Goal: Task Accomplishment & Management: Use online tool/utility

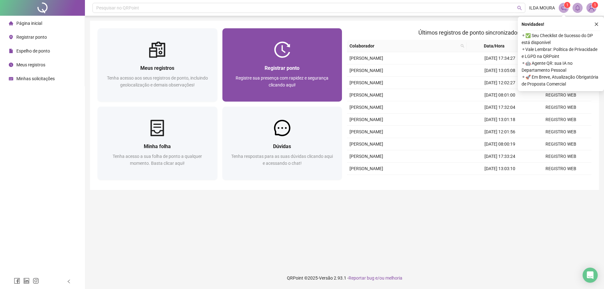
click at [296, 83] on div "Registre sua presença com rapidez e segurança clicando aqui!" at bounding box center [282, 85] width 105 height 21
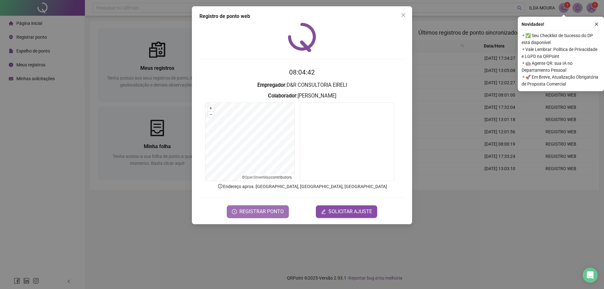
click at [258, 213] on span "REGISTRAR PONTO" at bounding box center [261, 212] width 44 height 8
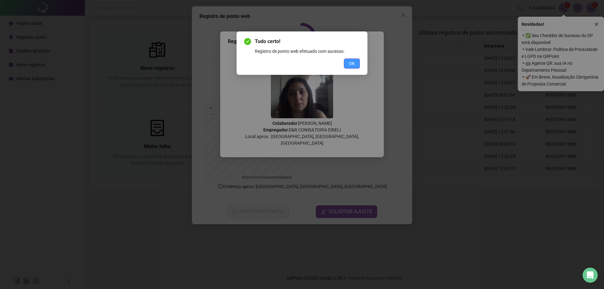
click at [355, 60] on button "OK" at bounding box center [352, 64] width 16 height 10
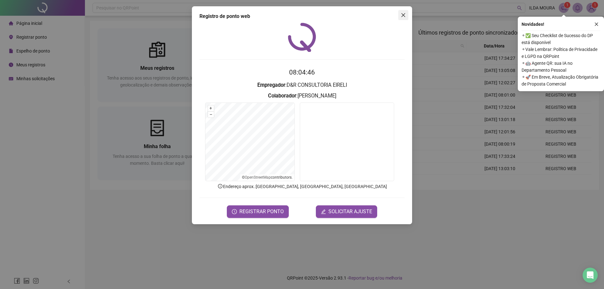
click at [400, 15] on span "Close" at bounding box center [403, 15] width 10 height 5
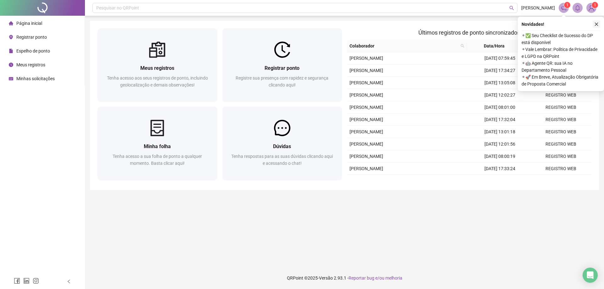
click at [597, 26] on icon "close" at bounding box center [596, 24] width 4 height 4
